Goal: Information Seeking & Learning: Check status

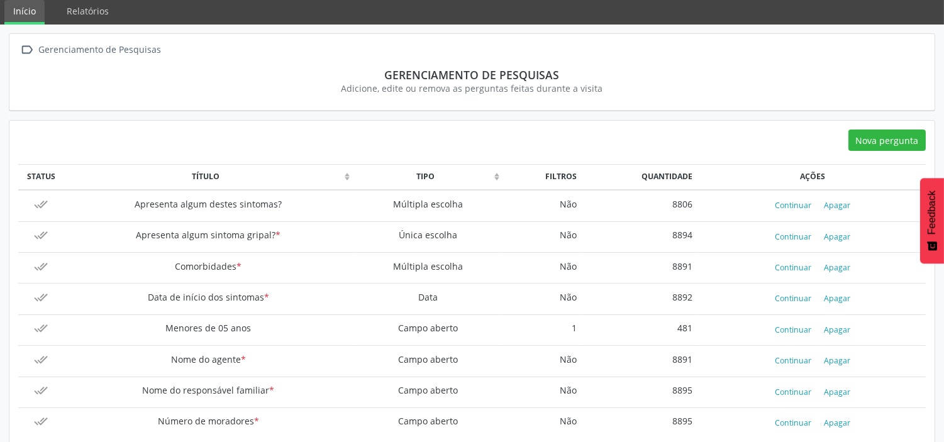
scroll to position [69, 0]
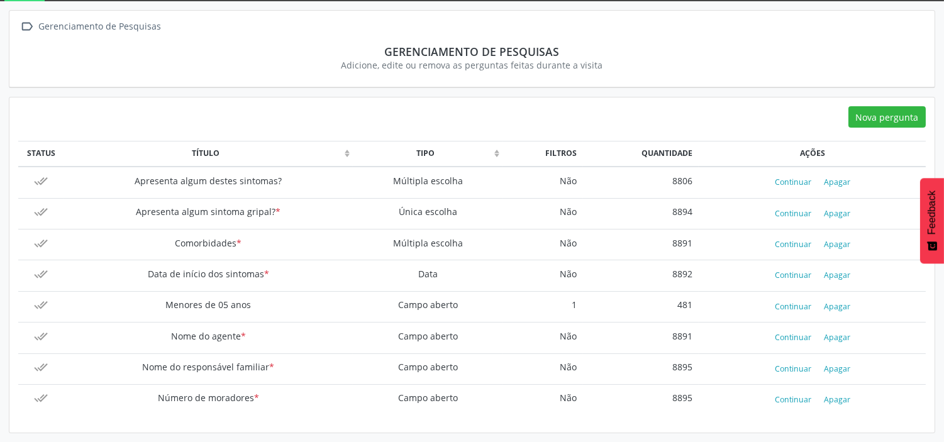
drag, startPoint x: 272, startPoint y: 208, endPoint x: 284, endPoint y: 208, distance: 12.0
click at [284, 208] on td "Apresenta algum sintoma gripal? *" at bounding box center [208, 213] width 289 height 31
click at [284, 174] on td "Apresenta algum destes sintomas?" at bounding box center [208, 182] width 289 height 31
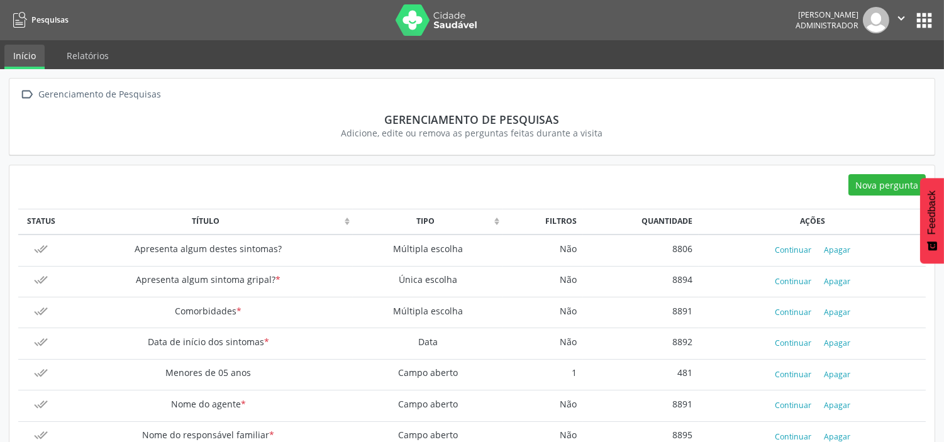
click at [930, 17] on button "apps" at bounding box center [925, 20] width 22 height 22
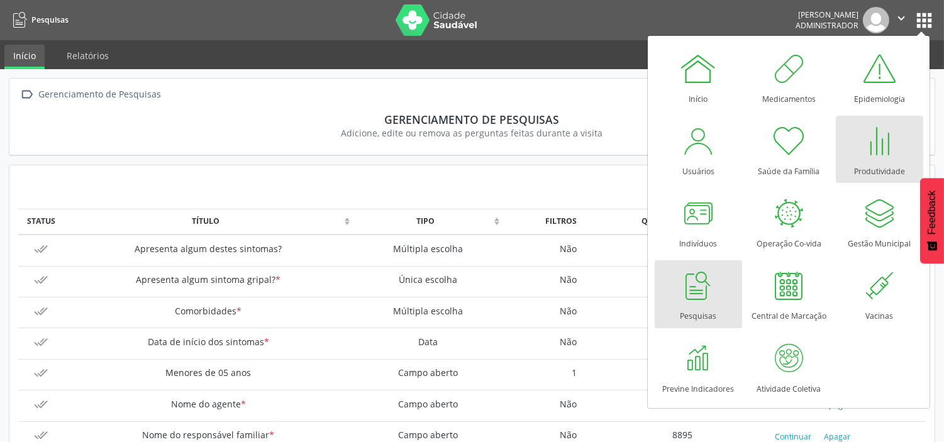
drag, startPoint x: 871, startPoint y: 164, endPoint x: 577, endPoint y: 203, distance: 296.5
click at [870, 165] on div "Produtividade" at bounding box center [879, 168] width 51 height 17
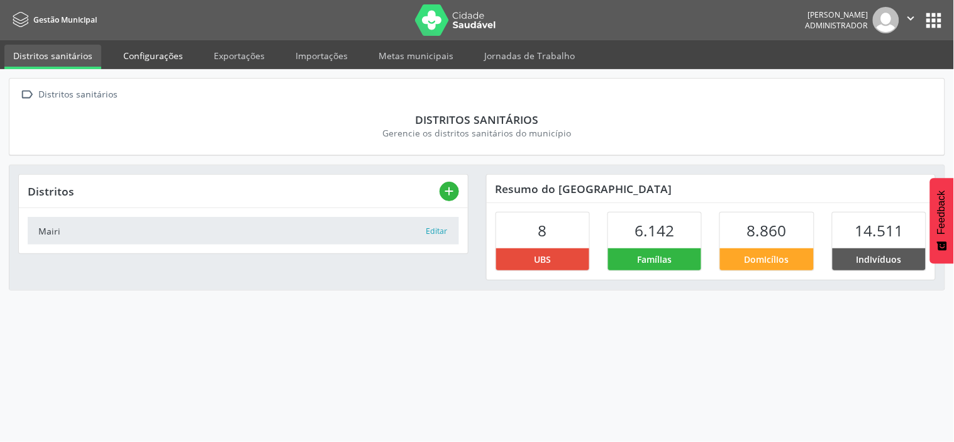
click at [155, 50] on link "Configurações" at bounding box center [153, 56] width 77 height 22
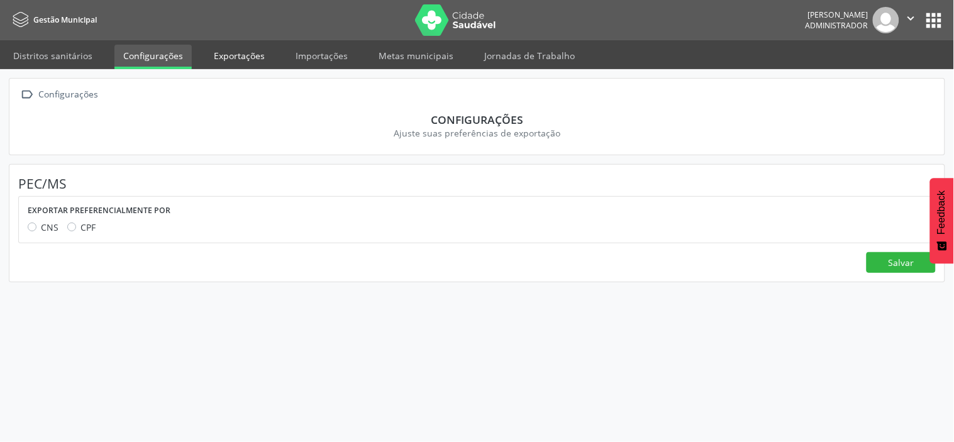
click at [242, 52] on link "Exportações" at bounding box center [239, 56] width 69 height 22
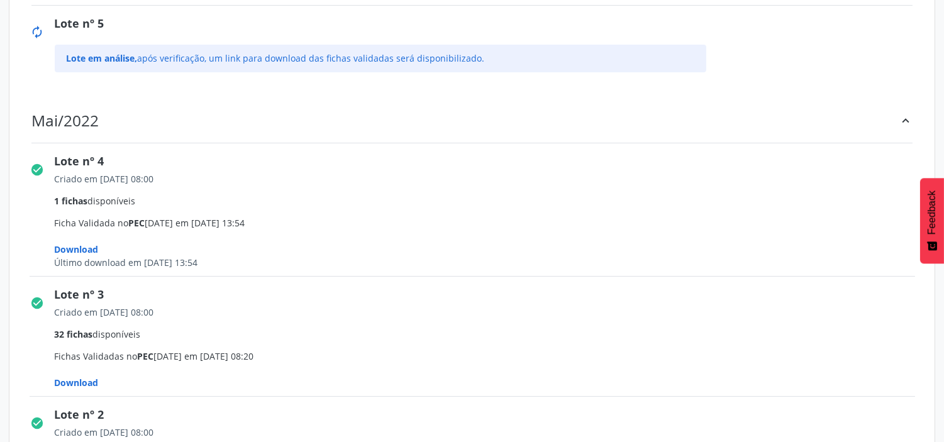
scroll to position [279, 0]
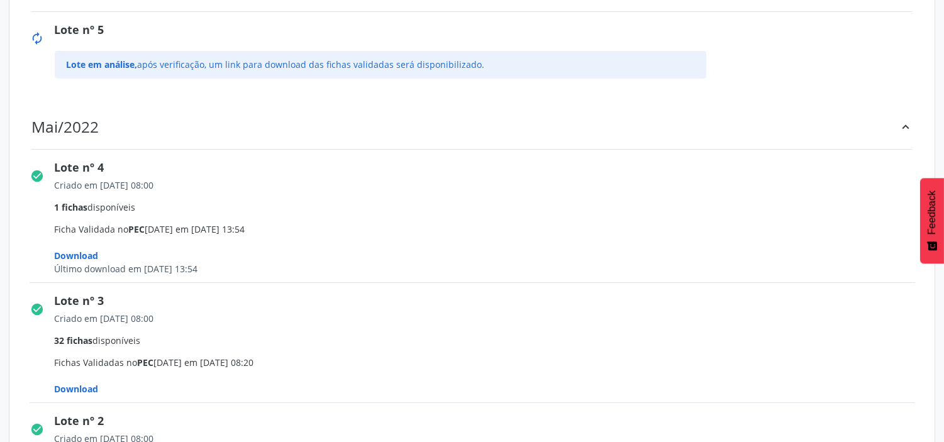
drag, startPoint x: 125, startPoint y: 187, endPoint x: 470, endPoint y: 181, distance: 345.5
click at [470, 181] on div "Criado em [DATE] 08:00" at bounding box center [490, 185] width 870 height 13
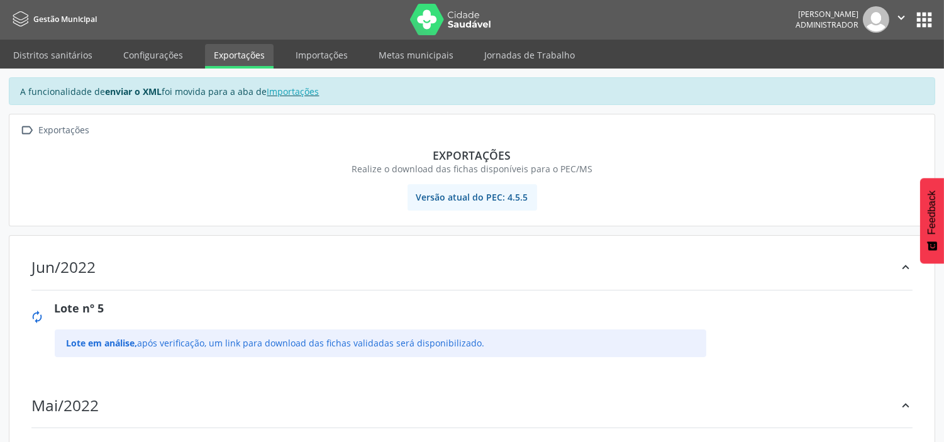
scroll to position [0, 0]
click at [448, 18] on img at bounding box center [451, 19] width 82 height 31
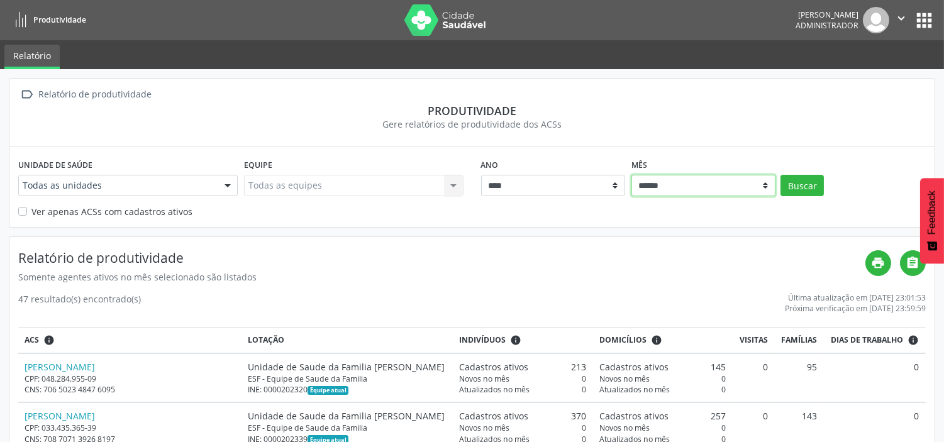
click at [678, 181] on select "****** ***** ***** **** ***** ***** ********* *******" at bounding box center [704, 185] width 144 height 21
select select "**"
click at [632, 175] on select "****** ***** ***** **** ***** ***** ********* *******" at bounding box center [704, 185] width 144 height 21
click at [802, 185] on button "Buscar" at bounding box center [802, 185] width 43 height 21
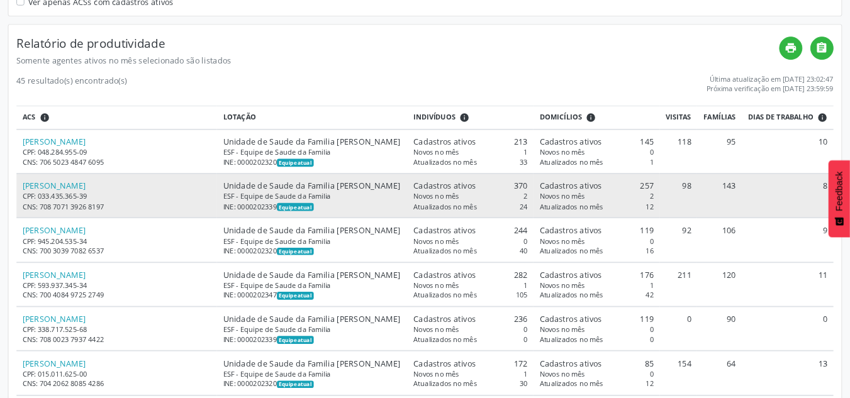
scroll to position [210, 0]
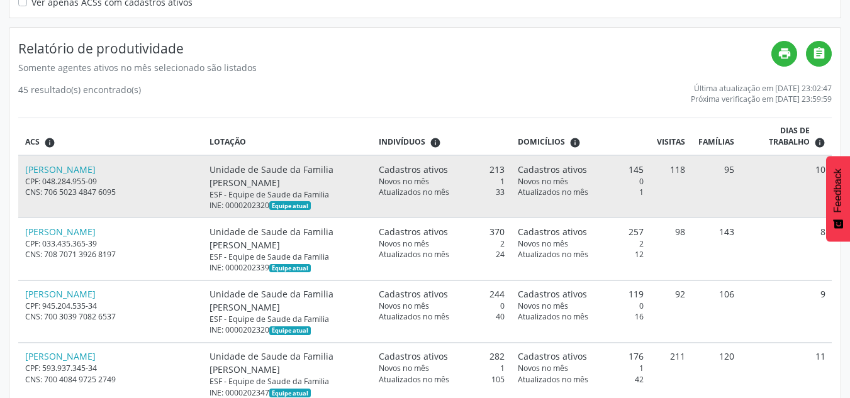
drag, startPoint x: 377, startPoint y: 171, endPoint x: 500, endPoint y: 168, distance: 122.7
click at [500, 168] on div "Cadastros ativos 213" at bounding box center [442, 169] width 126 height 13
drag, startPoint x: 381, startPoint y: 185, endPoint x: 508, endPoint y: 183, distance: 127.1
click at [508, 183] on tr "[PERSON_NAME] CPF: 048.284.955-09 CNS: 706 5023 4847 6095 Unidade de Saude da F…" at bounding box center [425, 186] width 814 height 62
click at [381, 191] on span "Atualizados no mês" at bounding box center [414, 192] width 70 height 11
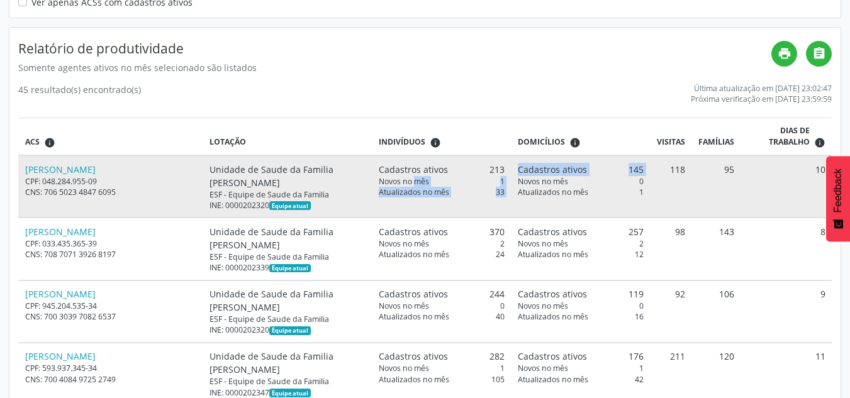
click at [379, 192] on span "Atualizados no mês" at bounding box center [414, 192] width 70 height 11
drag, startPoint x: 376, startPoint y: 193, endPoint x: 499, endPoint y: 190, distance: 122.7
click at [499, 190] on div "Atualizados no mês 33" at bounding box center [442, 192] width 126 height 11
drag, startPoint x: 544, startPoint y: 164, endPoint x: 568, endPoint y: 163, distance: 24.6
click at [569, 163] on span "Cadastros ativos" at bounding box center [552, 169] width 69 height 13
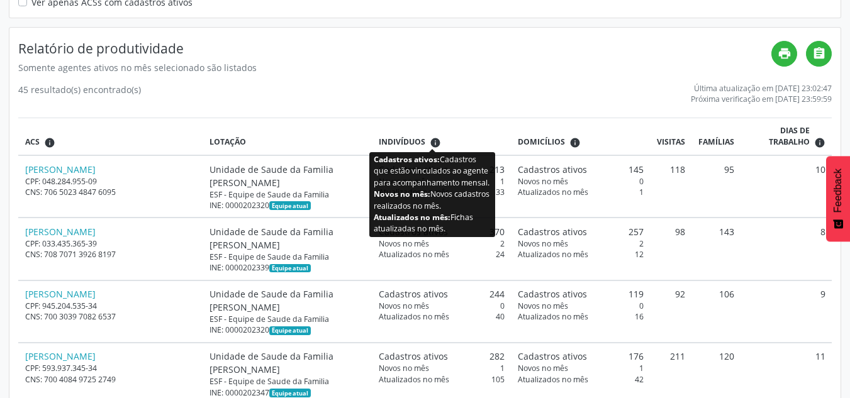
drag, startPoint x: 386, startPoint y: 140, endPoint x: 428, endPoint y: 142, distance: 42.8
click at [428, 142] on div "Indivíduos info" at bounding box center [442, 142] width 126 height 11
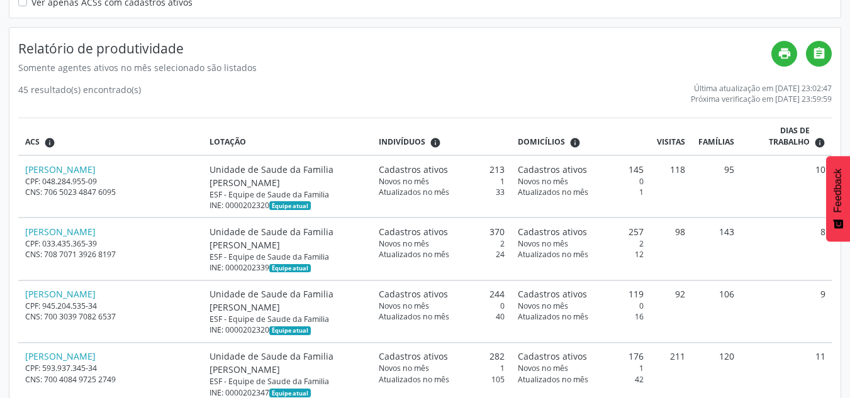
drag, startPoint x: 534, startPoint y: 143, endPoint x: 558, endPoint y: 142, distance: 24.5
click at [558, 142] on span "Domicílios" at bounding box center [541, 142] width 47 height 11
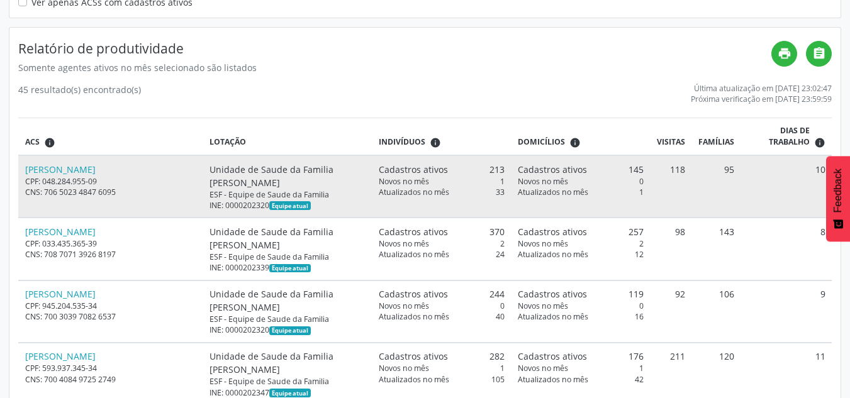
drag, startPoint x: 663, startPoint y: 167, endPoint x: 686, endPoint y: 168, distance: 22.7
click at [686, 168] on td "118" at bounding box center [671, 186] width 42 height 62
drag, startPoint x: 714, startPoint y: 145, endPoint x: 730, endPoint y: 170, distance: 29.1
click at [730, 170] on td "95" at bounding box center [715, 186] width 49 height 62
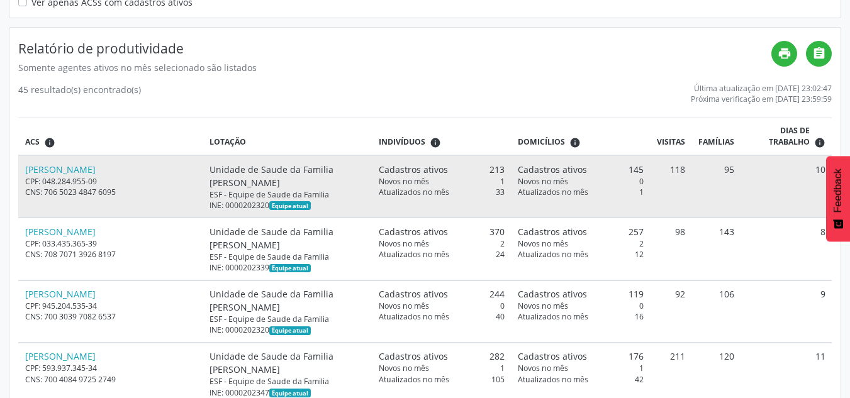
drag, startPoint x: 800, startPoint y: 167, endPoint x: 823, endPoint y: 169, distance: 22.7
click at [823, 169] on td "10" at bounding box center [786, 186] width 91 height 62
